Goal: Transaction & Acquisition: Download file/media

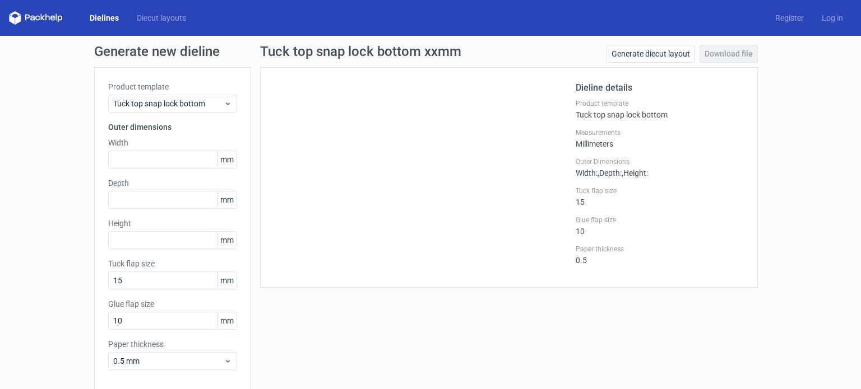
click at [98, 19] on link "Dielines" at bounding box center [104, 17] width 47 height 11
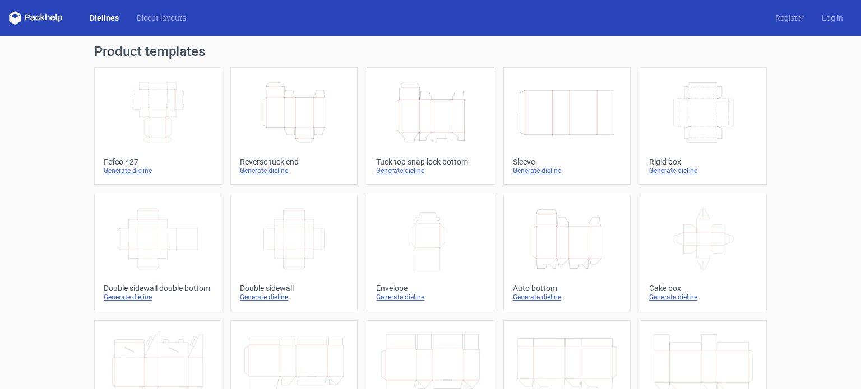
click at [114, 170] on div "Generate dieline" at bounding box center [158, 170] width 108 height 9
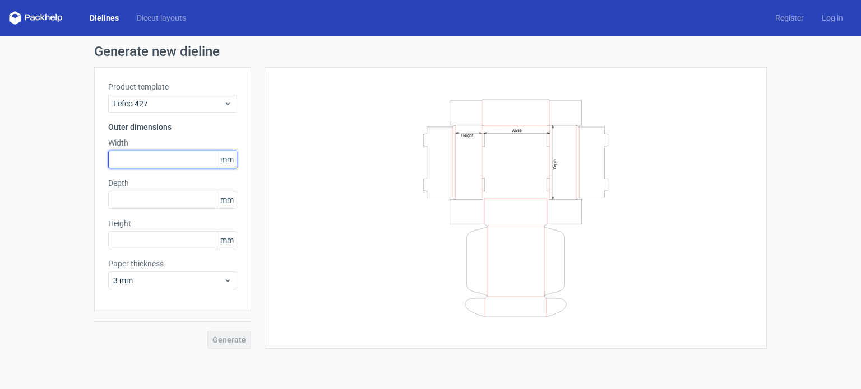
click at [162, 166] on input "text" at bounding box center [172, 160] width 129 height 18
type input "81"
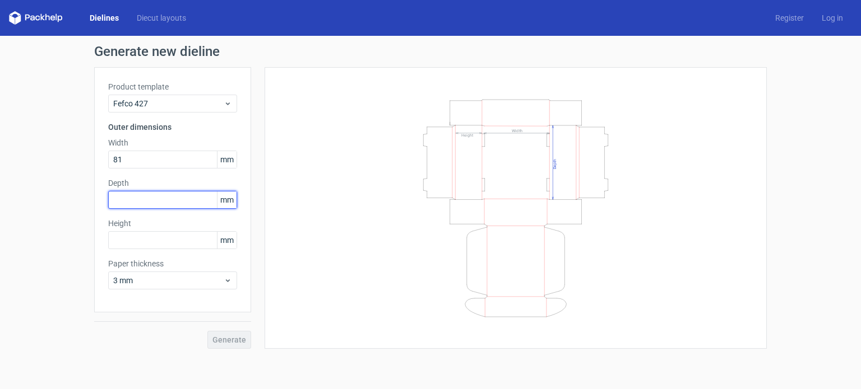
click at [139, 194] on input "text" at bounding box center [172, 200] width 129 height 18
type input "81"
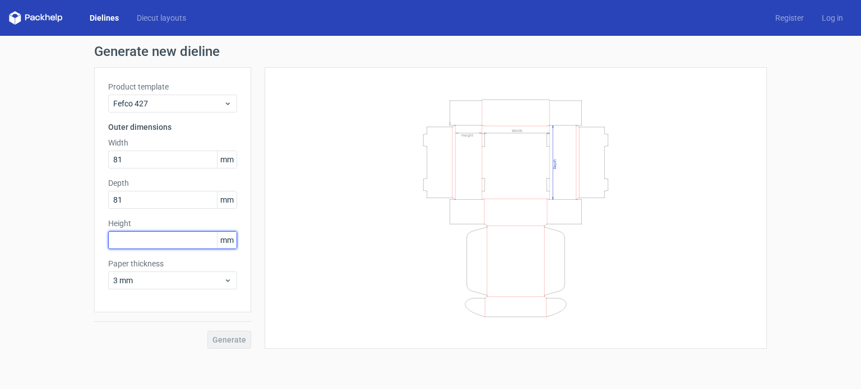
click at [124, 234] on input "text" at bounding box center [172, 240] width 129 height 18
type input "40"
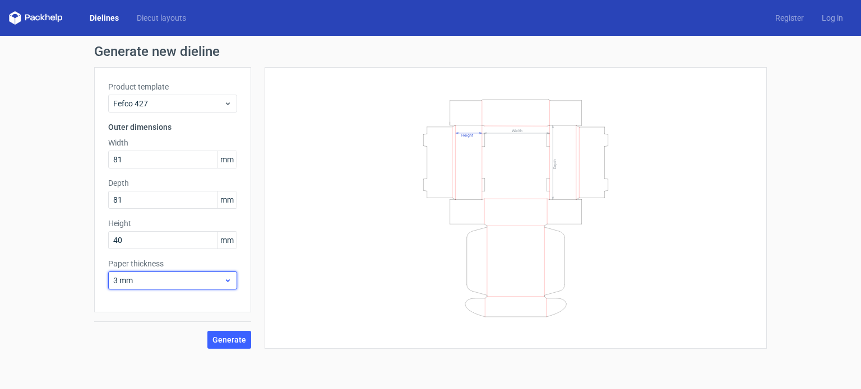
click at [162, 282] on span "3 mm" at bounding box center [168, 280] width 110 height 11
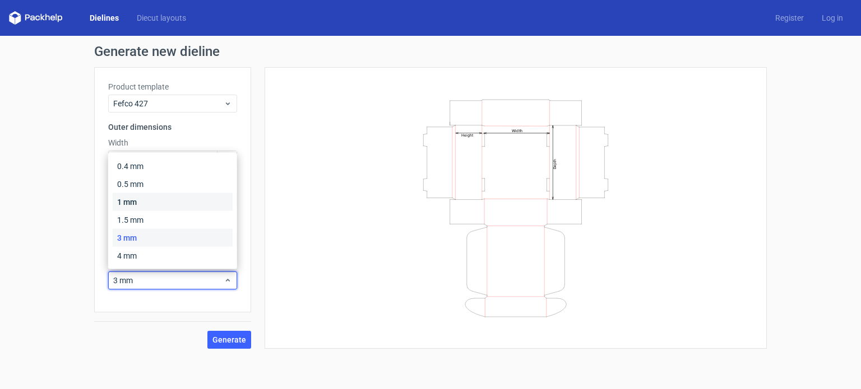
click at [139, 208] on div "1 mm" at bounding box center [173, 202] width 120 height 18
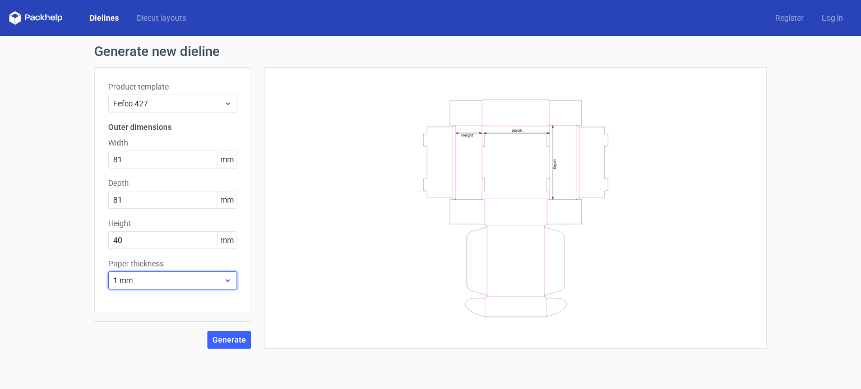
click at [224, 284] on icon at bounding box center [228, 280] width 8 height 9
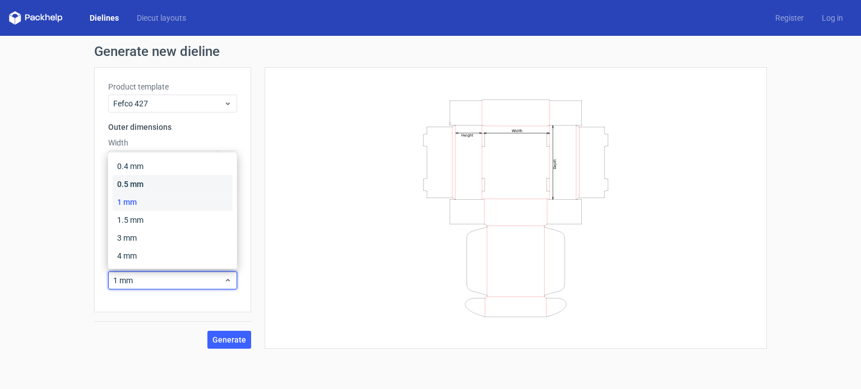
click at [160, 189] on div "0.5 mm" at bounding box center [173, 184] width 120 height 18
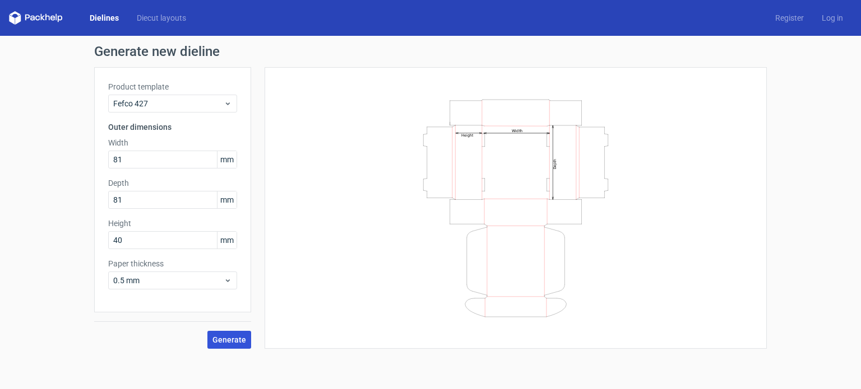
click at [233, 340] on span "Generate" at bounding box center [229, 340] width 34 height 8
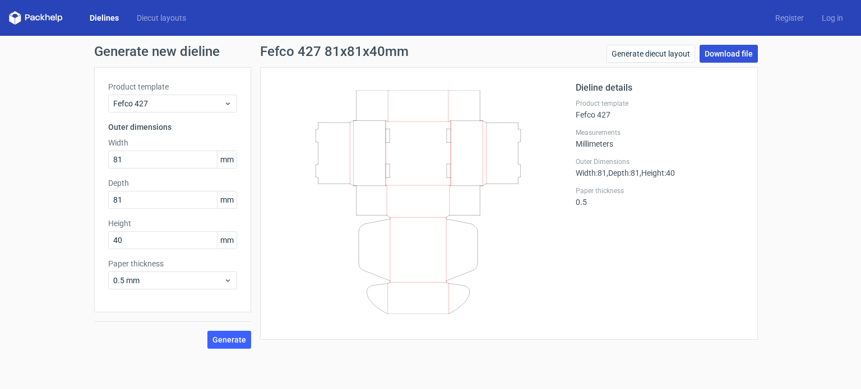
click at [735, 53] on link "Download file" at bounding box center [728, 54] width 58 height 18
click at [727, 56] on link "Download file" at bounding box center [728, 54] width 58 height 18
